Goal: Task Accomplishment & Management: Use online tool/utility

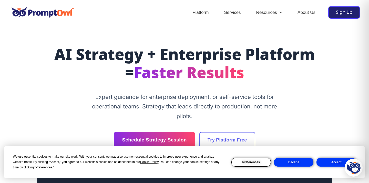
scroll to position [0, 0]
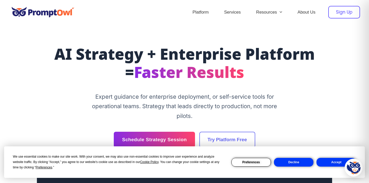
click at [343, 11] on div "Sign Up" at bounding box center [345, 12] width 32 height 13
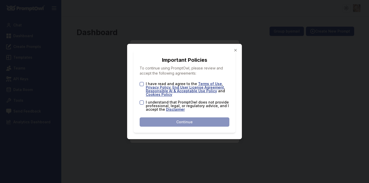
drag, startPoint x: 143, startPoint y: 83, endPoint x: 143, endPoint y: 90, distance: 6.4
click at [143, 85] on button "I have read and agree to the Terms of Use , Privacy Policy , End User License A…" at bounding box center [142, 84] width 4 height 4
click at [143, 103] on button "I understand that PromptOwl does not provide professional, legal, or regulatory…" at bounding box center [142, 103] width 4 height 4
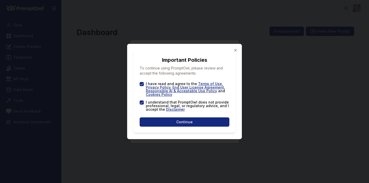
click at [178, 125] on button "Continue" at bounding box center [185, 122] width 90 height 9
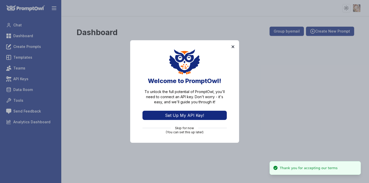
click at [233, 46] on button "×" at bounding box center [233, 46] width 4 height 8
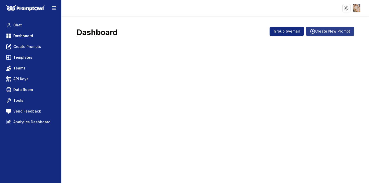
click at [332, 32] on button "Create New Prompt" at bounding box center [330, 31] width 48 height 9
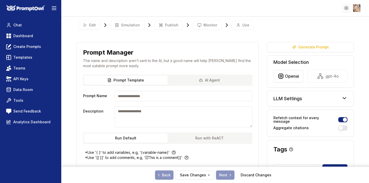
click at [169, 100] on input "Prompt Name" at bounding box center [184, 96] width 138 height 10
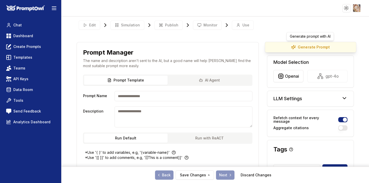
click at [314, 49] on button "Generate Prompt" at bounding box center [311, 47] width 92 height 11
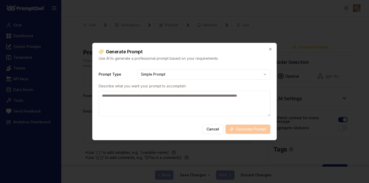
click at [225, 82] on div "Prompt Type Simple Prompt Describe what you want your prompt to accomplish:" at bounding box center [185, 92] width 172 height 55
click at [225, 75] on body "**********" at bounding box center [184, 91] width 369 height 183
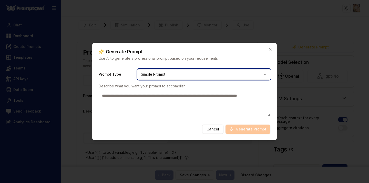
click at [271, 49] on body "**********" at bounding box center [184, 91] width 369 height 183
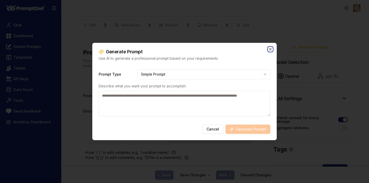
click at [271, 49] on icon "button" at bounding box center [271, 49] width 4 height 4
